Goal: Find specific page/section: Find specific page/section

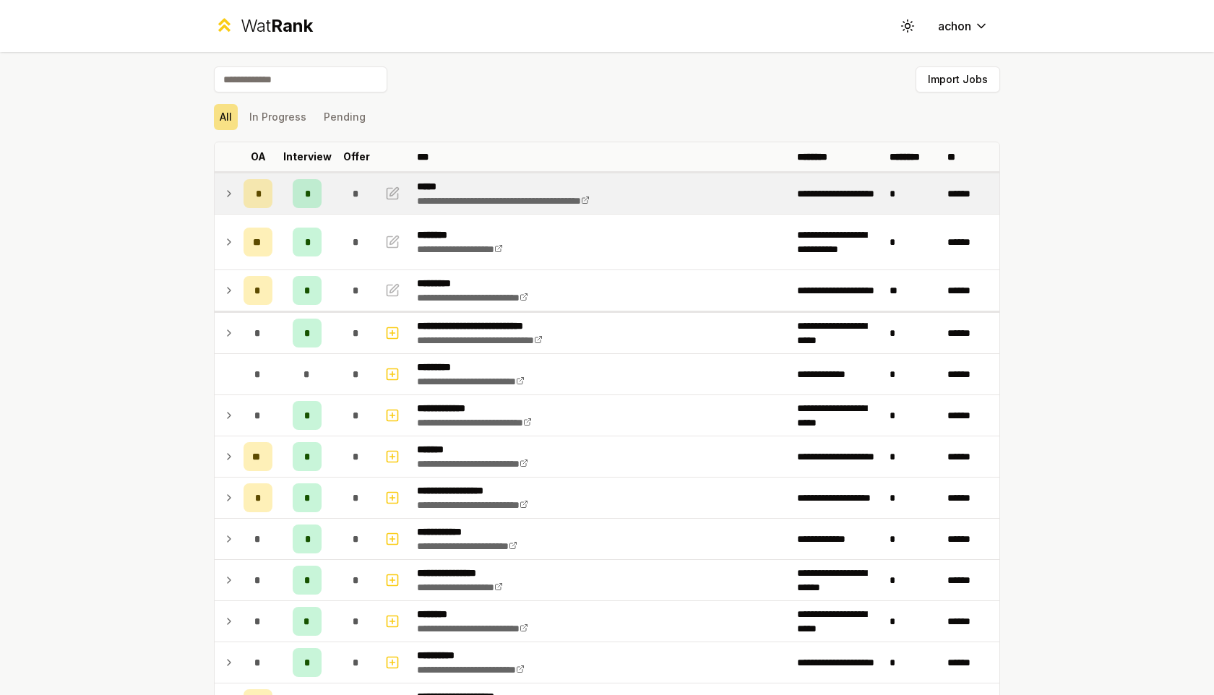
click at [226, 199] on icon at bounding box center [229, 193] width 12 height 17
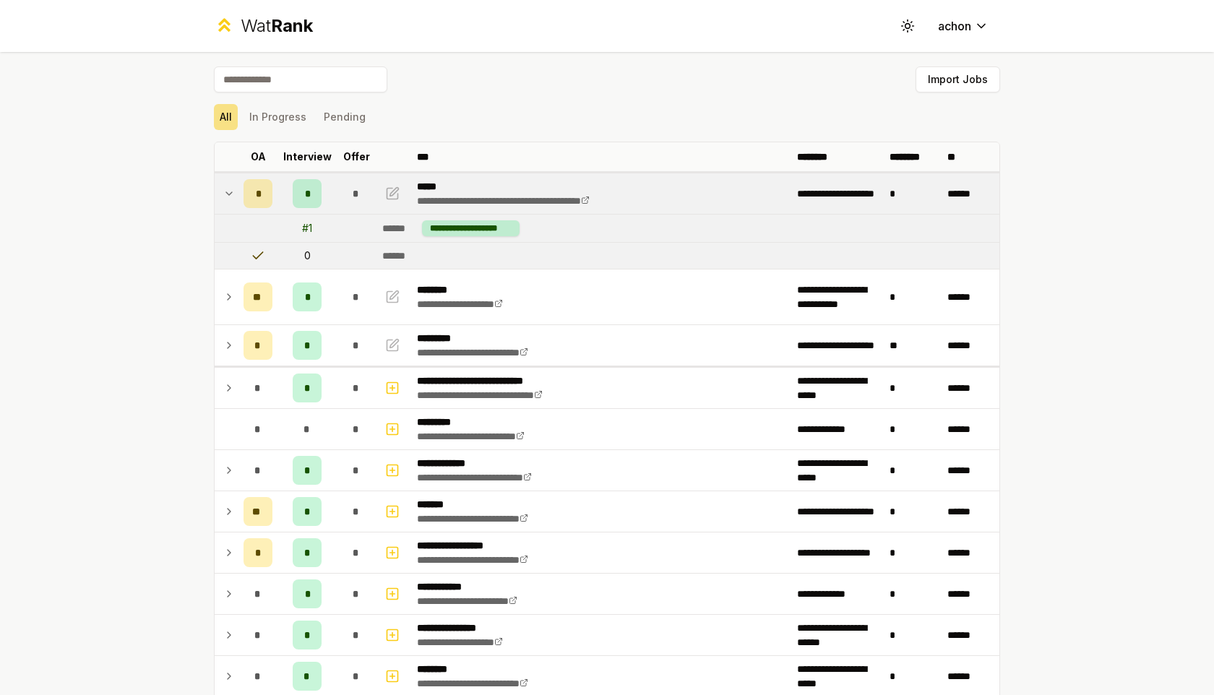
click at [226, 199] on icon at bounding box center [229, 193] width 12 height 17
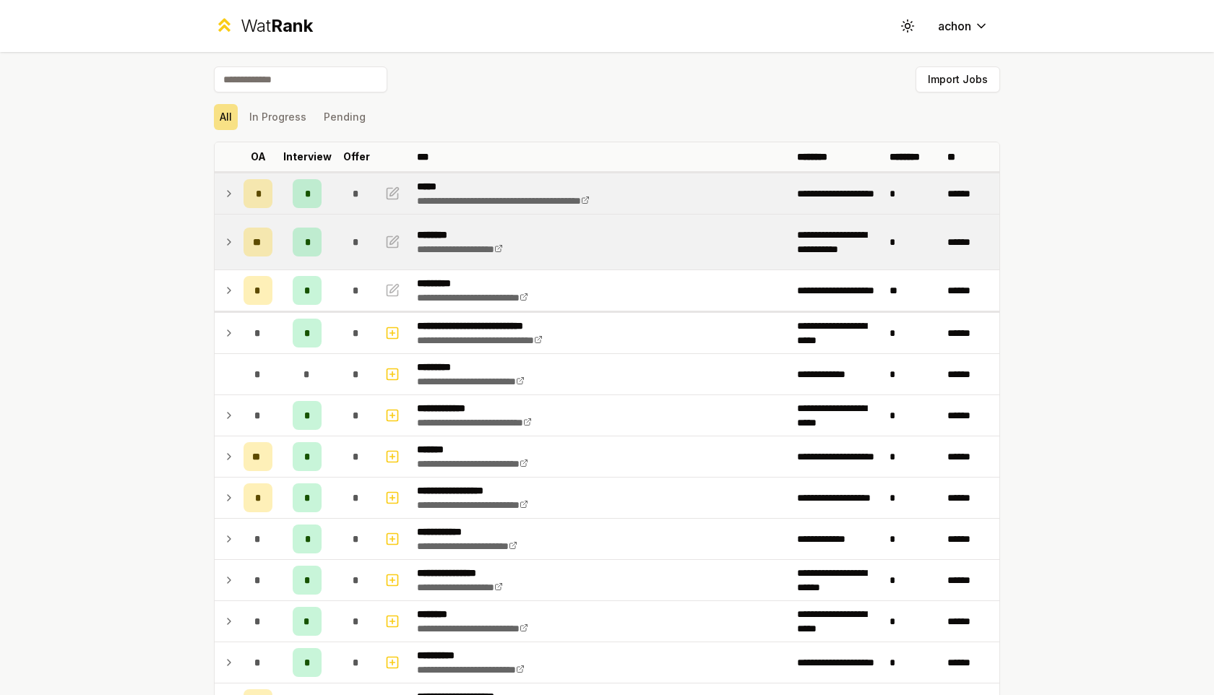
click at [223, 236] on icon at bounding box center [229, 241] width 12 height 17
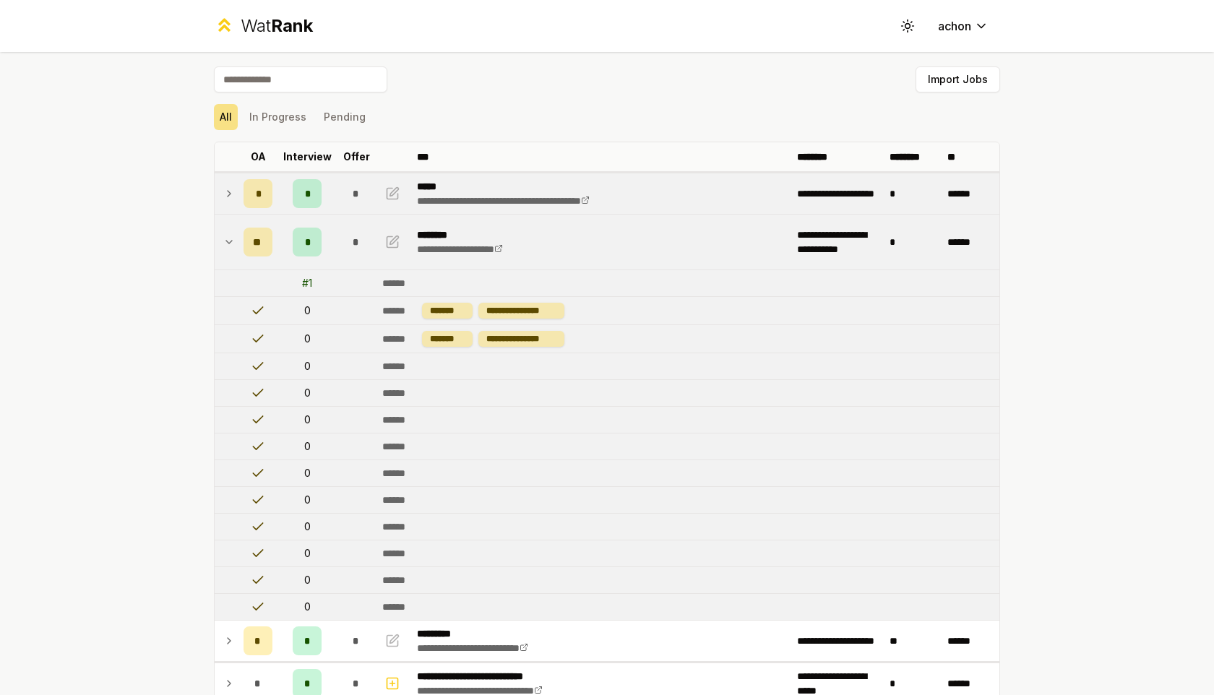
click at [223, 236] on icon at bounding box center [229, 241] width 12 height 17
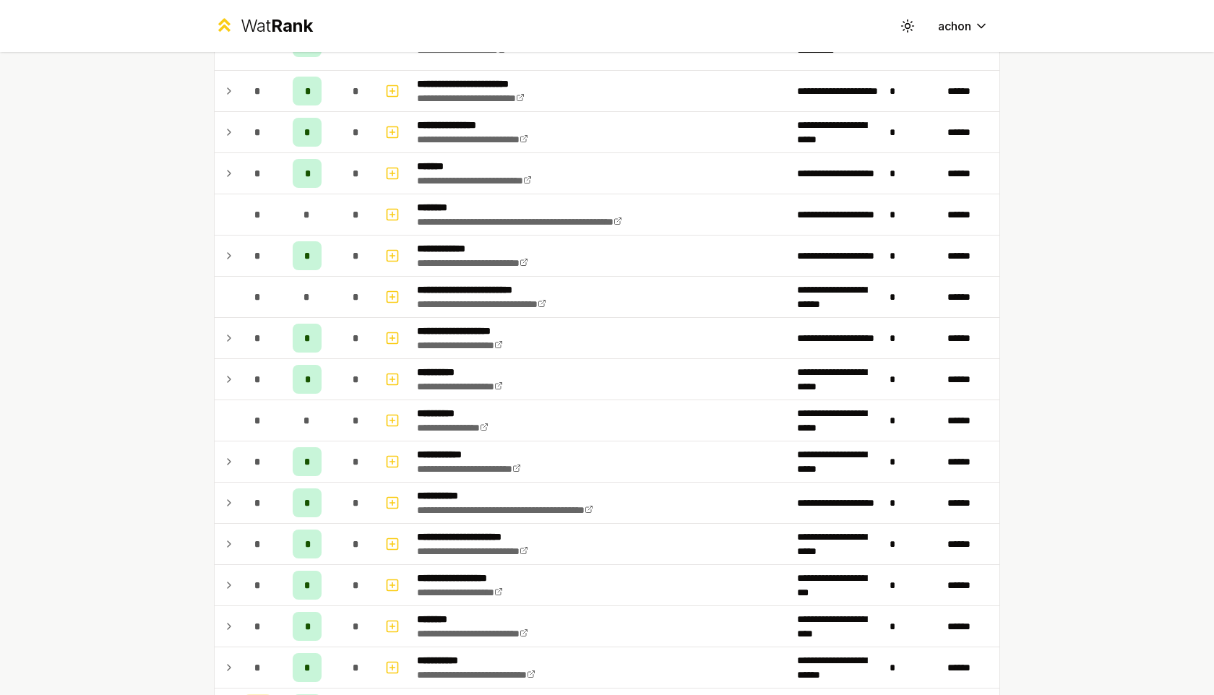
scroll to position [1697, 0]
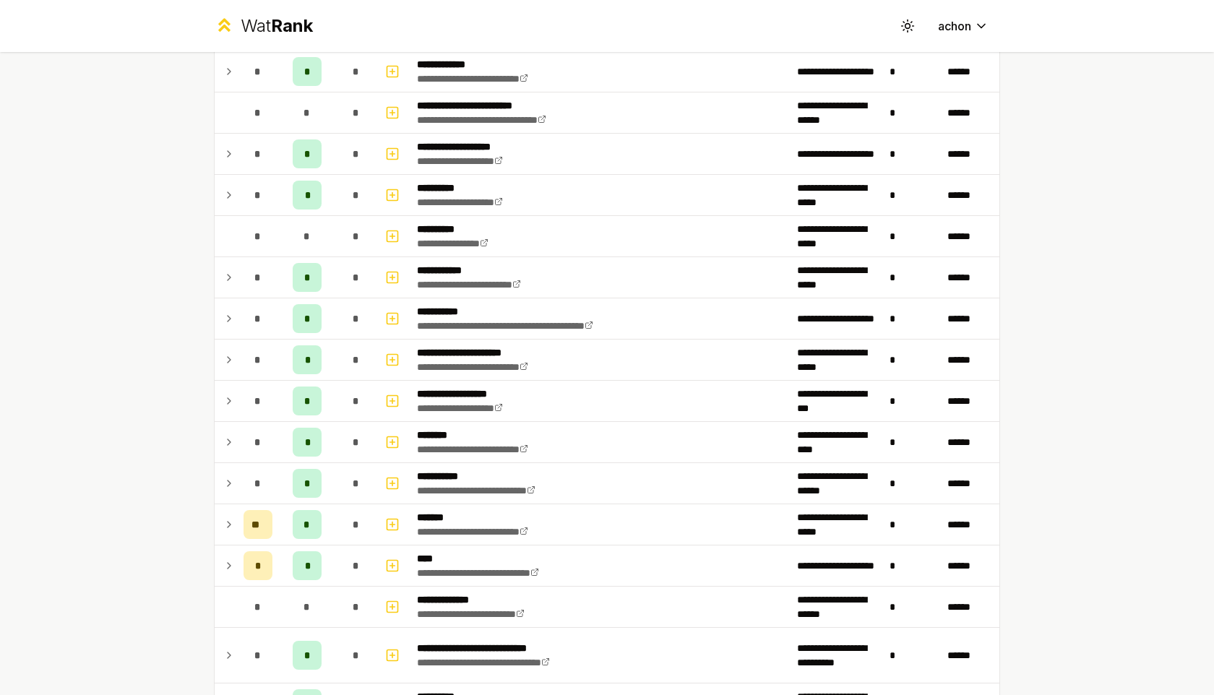
scroll to position [1414, 0]
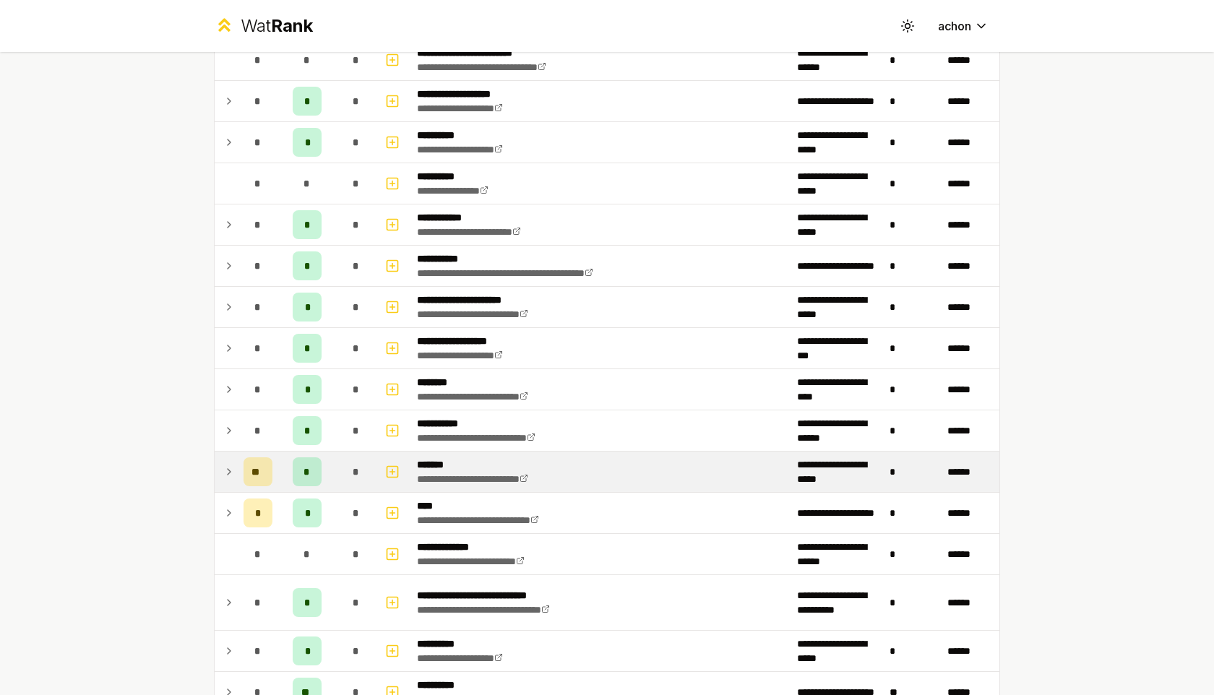
click at [233, 468] on icon at bounding box center [229, 471] width 12 height 17
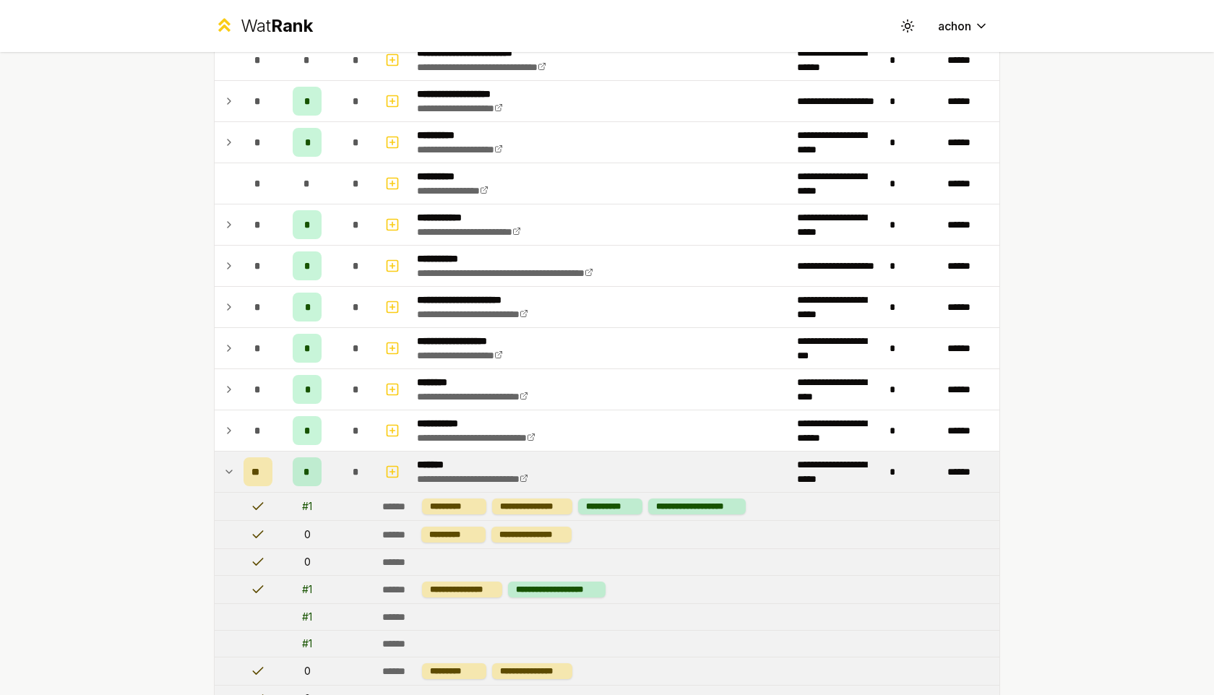
scroll to position [1534, 0]
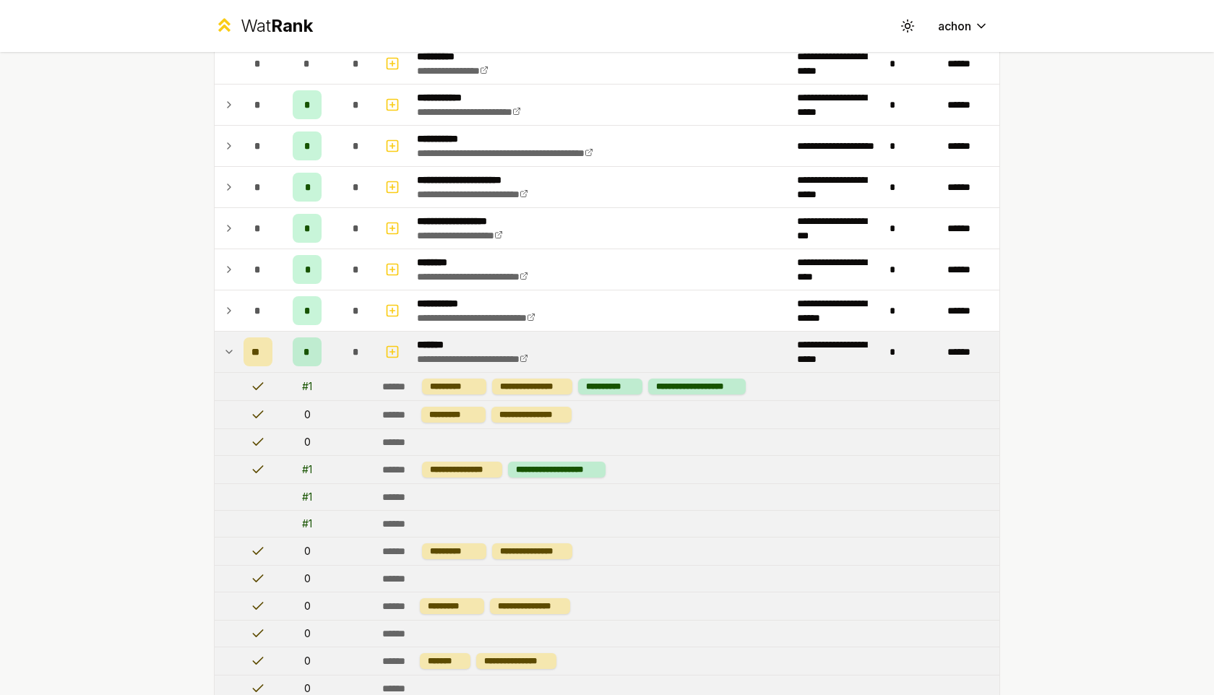
click at [231, 344] on icon at bounding box center [229, 351] width 12 height 17
